Goal: Information Seeking & Learning: Learn about a topic

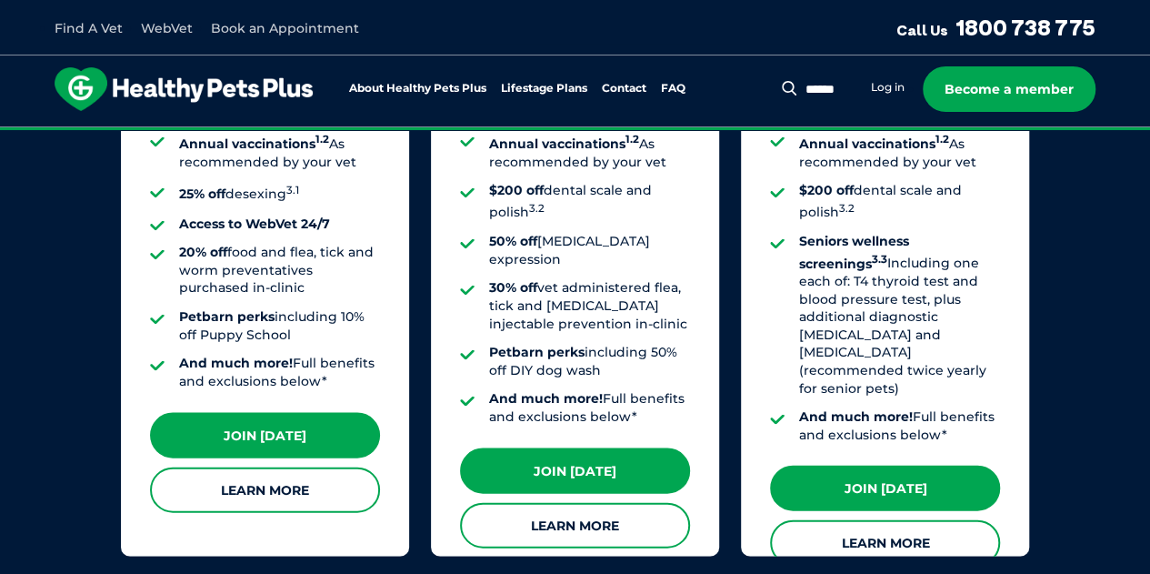
scroll to position [1727, 0]
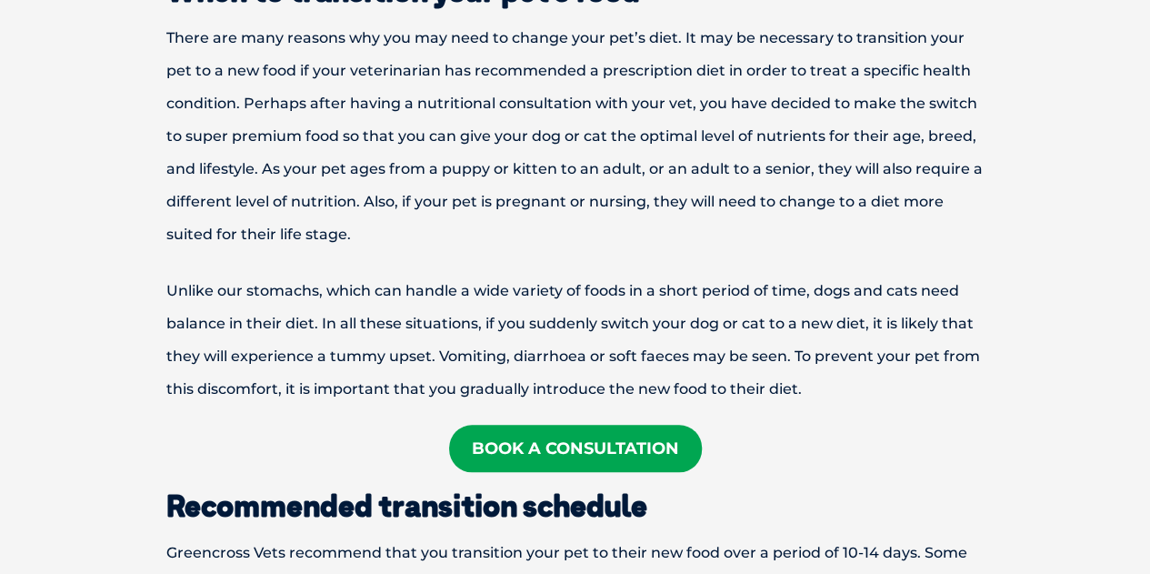
scroll to position [545, 0]
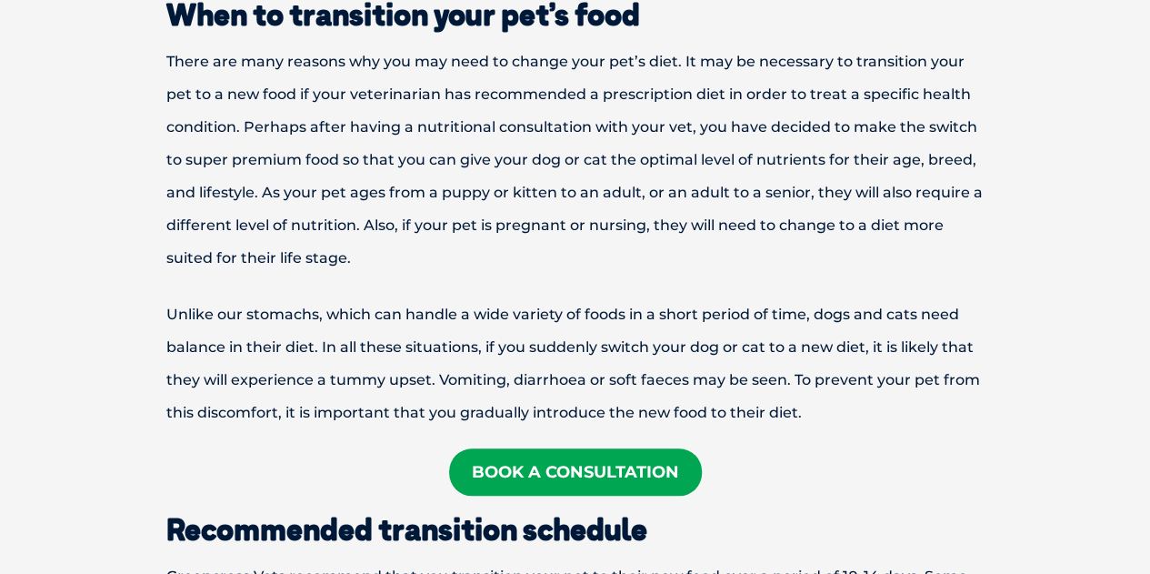
click at [335, 63] on p "There are many reasons why you may need to change your pet’s diet. It may be ne…" at bounding box center [575, 159] width 945 height 229
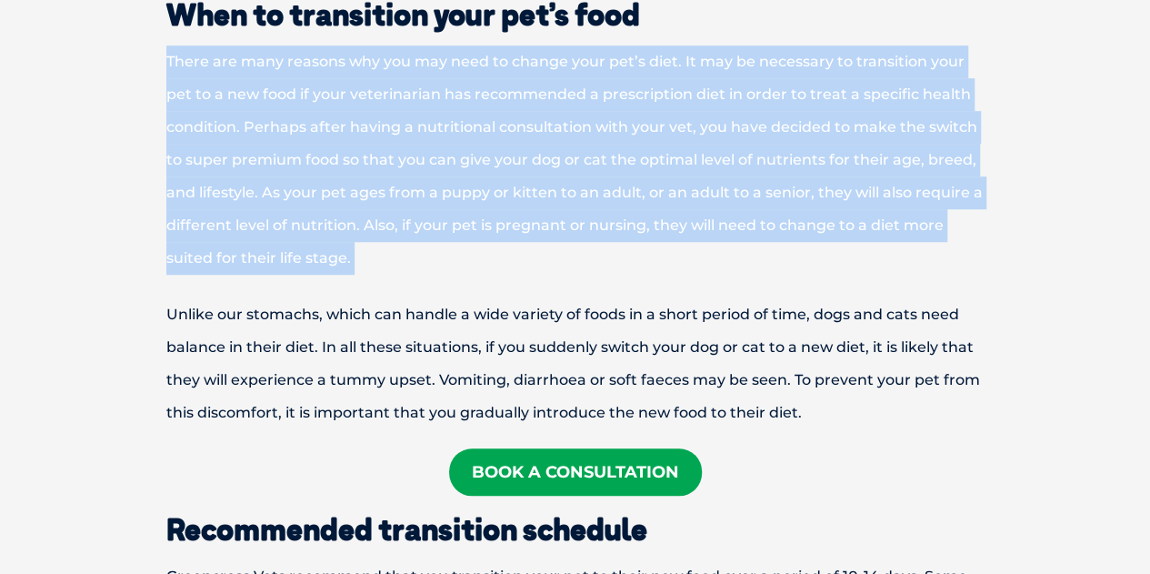
click at [335, 63] on p "There are many reasons why you may need to change your pet’s diet. It may be ne…" at bounding box center [575, 159] width 945 height 229
click at [341, 219] on p "There are many reasons why you may need to change your pet’s diet. It may be ne…" at bounding box center [575, 159] width 945 height 229
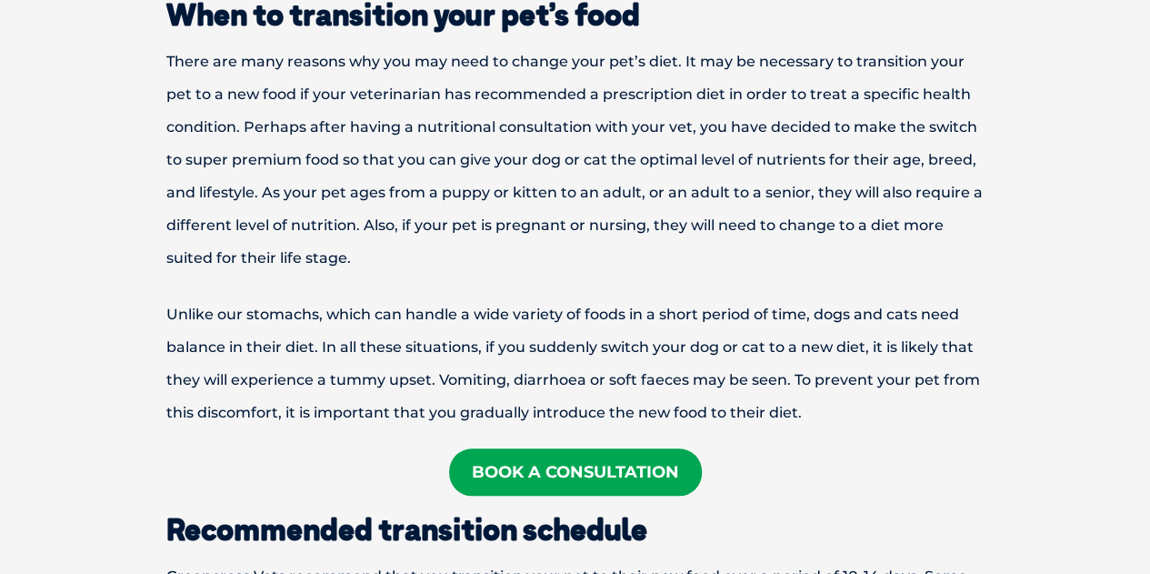
click at [551, 346] on p "Unlike our stomachs, which can handle a wide variety of foods in a short period…" at bounding box center [575, 363] width 945 height 131
drag, startPoint x: 551, startPoint y: 346, endPoint x: 569, endPoint y: 139, distance: 208.1
click at [548, 335] on p "Unlike our stomachs, which can handle a wide variety of foods in a short period…" at bounding box center [575, 363] width 945 height 131
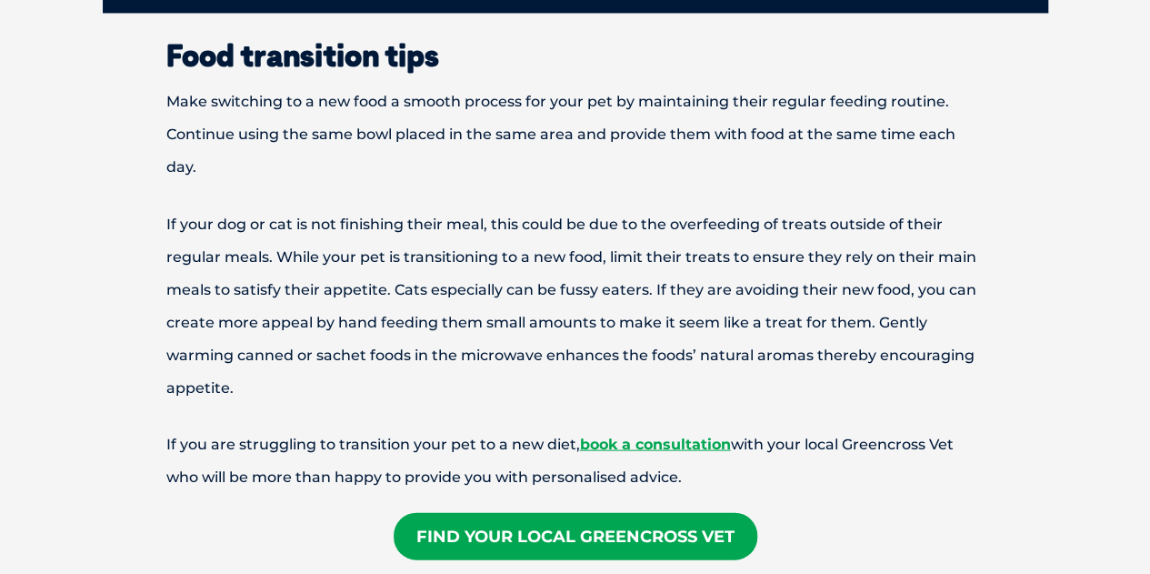
scroll to position [1636, 0]
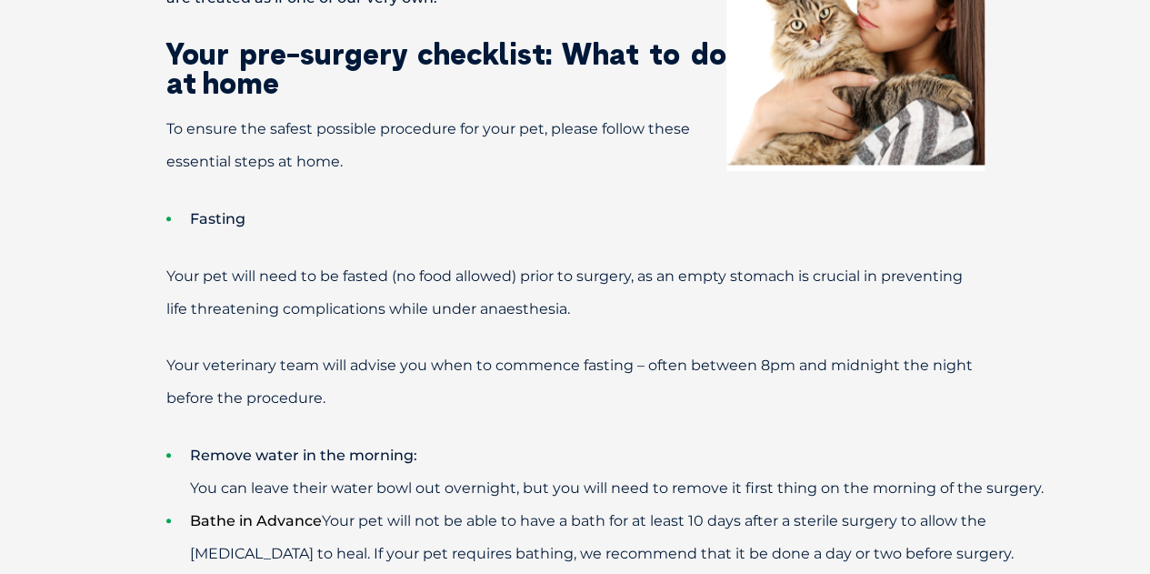
scroll to position [727, 0]
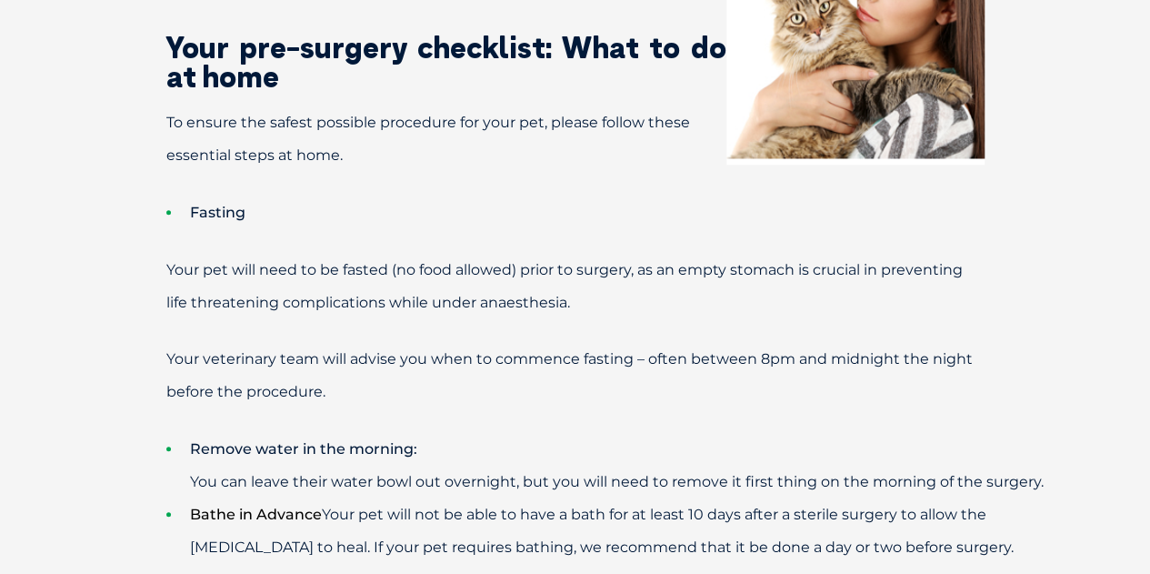
click at [756, 361] on span "Your veterinary team will advise you when to commence fasting – often between 8…" at bounding box center [569, 375] width 806 height 50
